Goal: Task Accomplishment & Management: Manage account settings

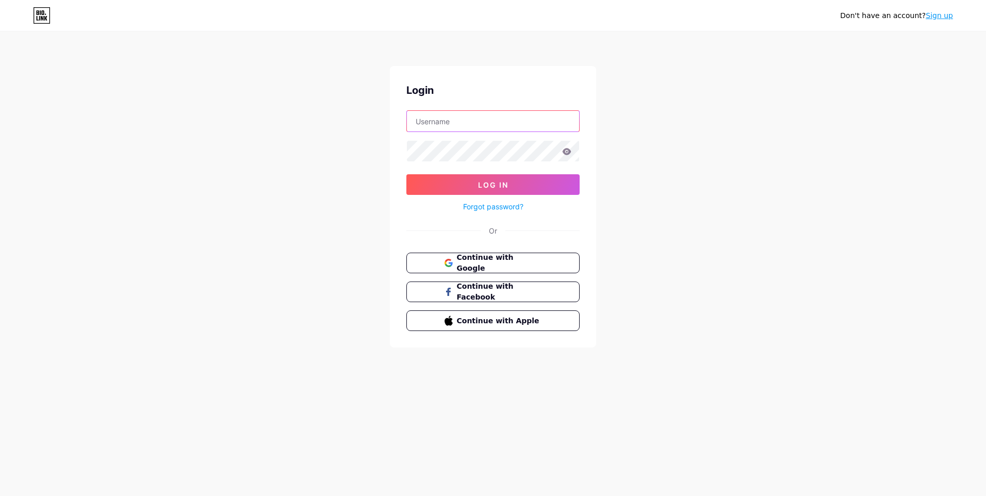
click at [465, 129] on input "text" at bounding box center [493, 121] width 172 height 21
type input "[EMAIL_ADDRESS][DOMAIN_NAME]"
click at [504, 203] on link "Forgot password?" at bounding box center [493, 206] width 60 height 11
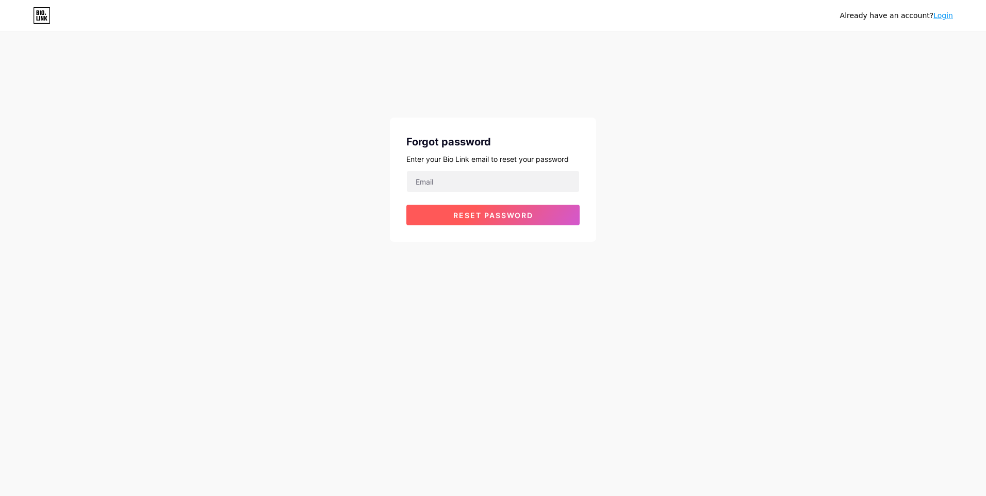
click at [504, 213] on span "Reset password" at bounding box center [493, 215] width 80 height 9
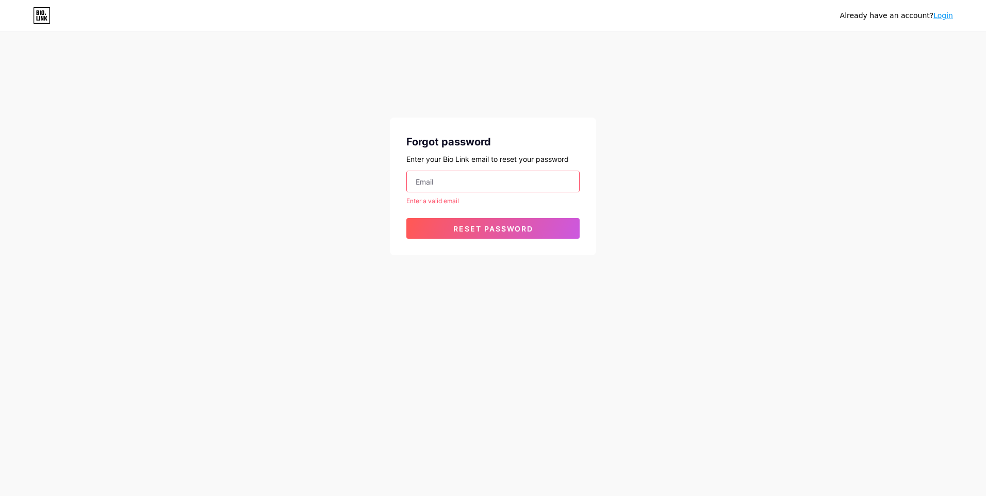
click at [472, 188] on input "email" at bounding box center [493, 181] width 172 height 21
type input "[EMAIL_ADDRESS][DOMAIN_NAME]"
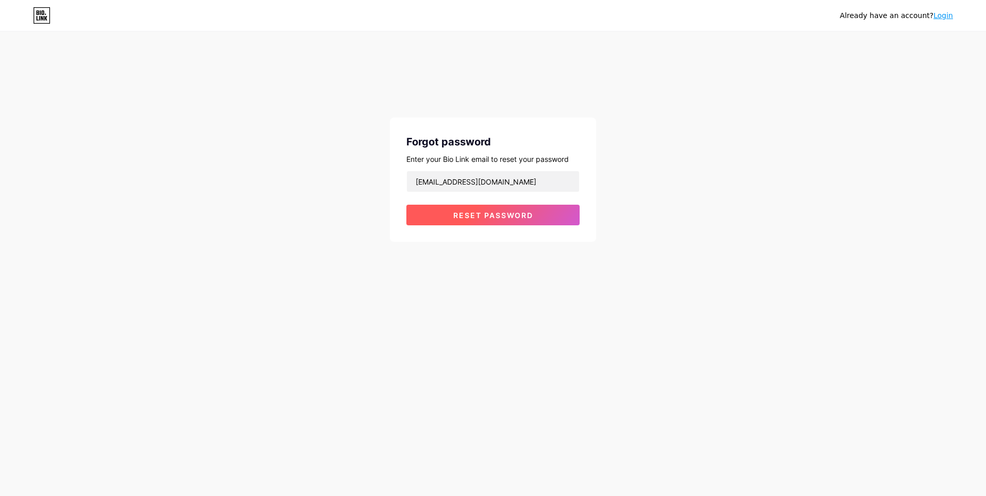
click at [480, 222] on button "Reset password" at bounding box center [492, 215] width 173 height 21
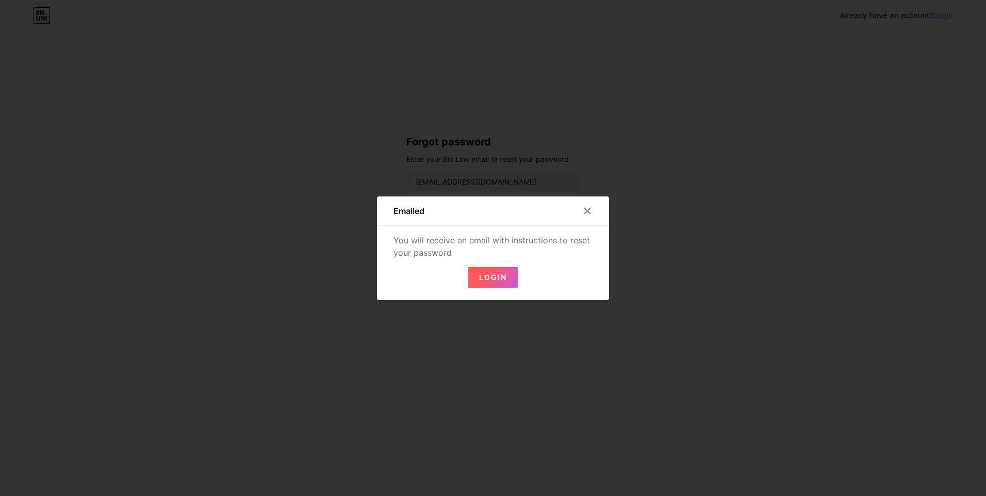
click at [493, 279] on span "Login" at bounding box center [493, 277] width 28 height 9
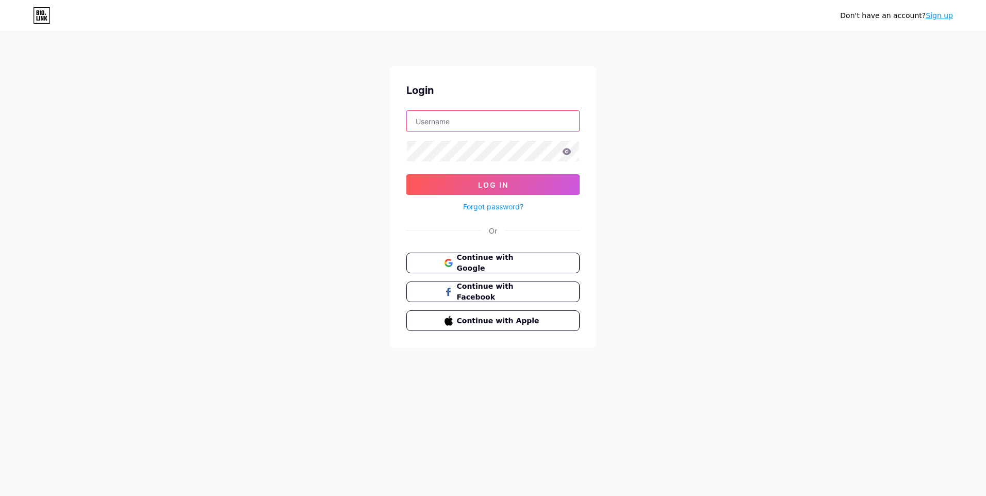
click at [462, 122] on input "text" at bounding box center [493, 121] width 172 height 21
click at [620, 223] on div "Don't have an account? Sign up Login Log In Forgot password? Or Continue with G…" at bounding box center [493, 190] width 986 height 381
click at [482, 261] on span "Continue with Google" at bounding box center [499, 263] width 86 height 22
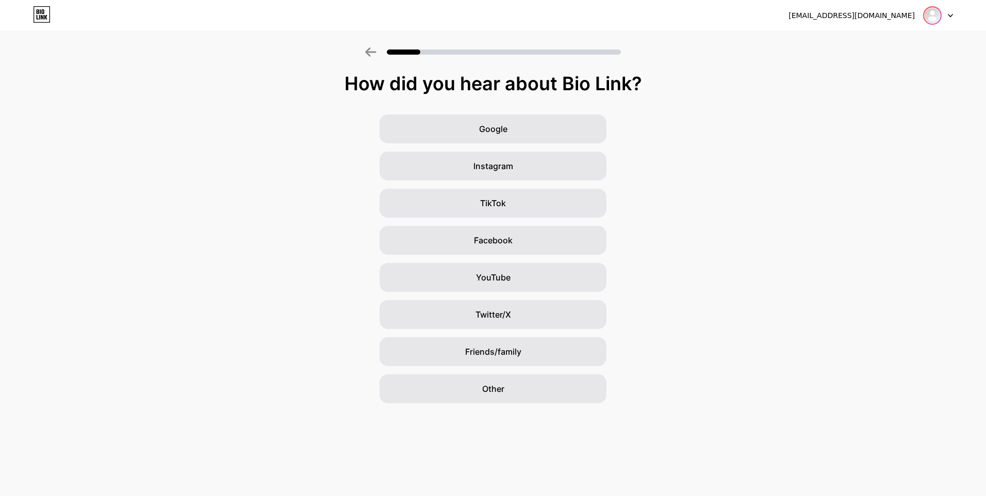
click at [937, 21] on img at bounding box center [932, 15] width 17 height 17
click at [947, 18] on div at bounding box center [938, 15] width 30 height 19
click at [955, 13] on div "[EMAIL_ADDRESS][DOMAIN_NAME] Logout" at bounding box center [493, 15] width 986 height 19
click at [952, 14] on icon at bounding box center [950, 16] width 5 height 4
